Goal: Task Accomplishment & Management: Manage account settings

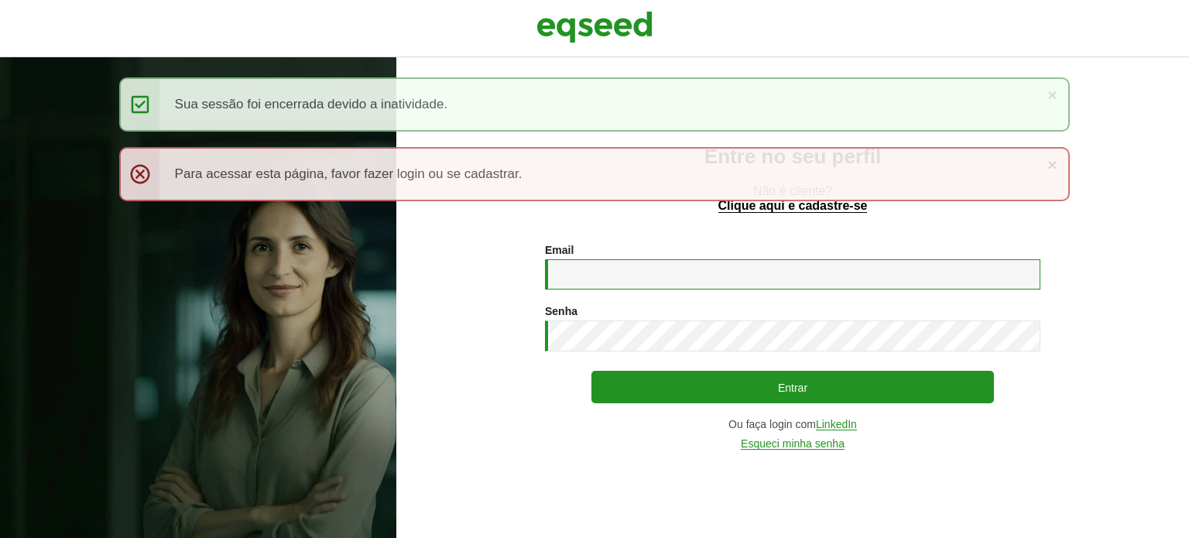
click at [640, 266] on input "Email *" at bounding box center [792, 274] width 495 height 30
type input "**********"
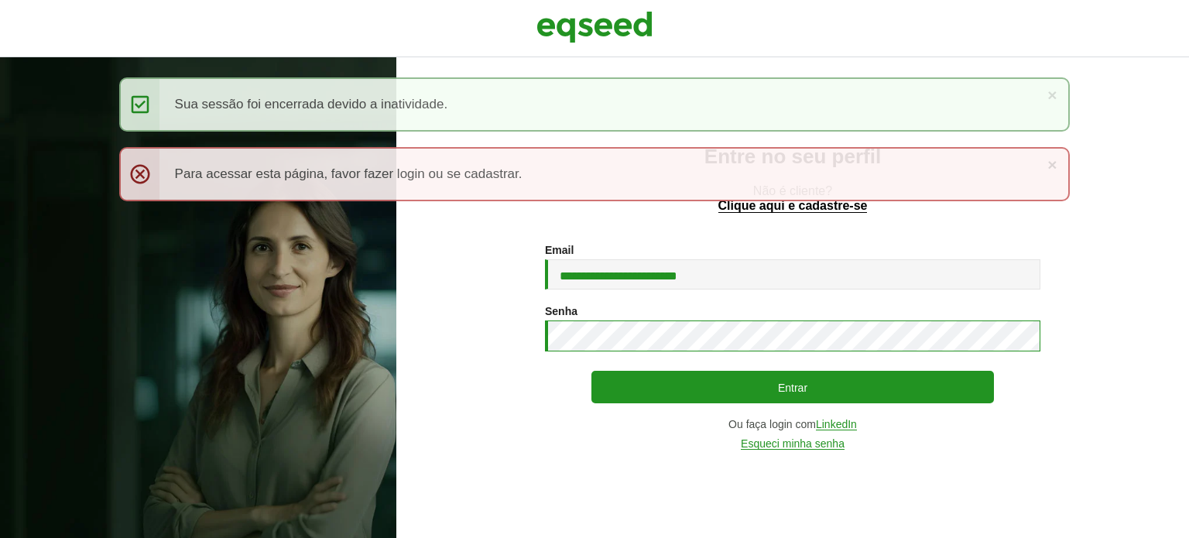
click at [591, 371] on button "Entrar" at bounding box center [792, 387] width 402 height 33
